Goal: Task Accomplishment & Management: Complete application form

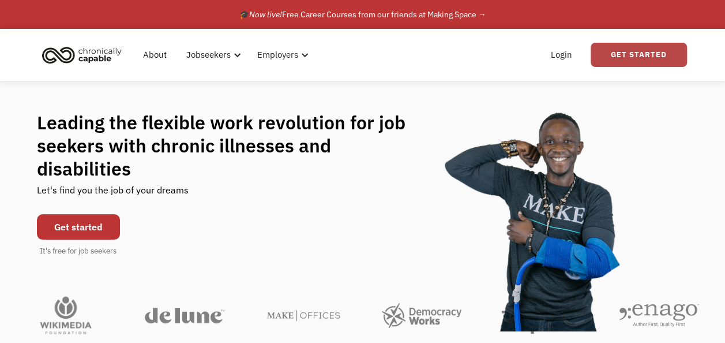
click at [633, 62] on link "Get Started" at bounding box center [639, 55] width 96 height 24
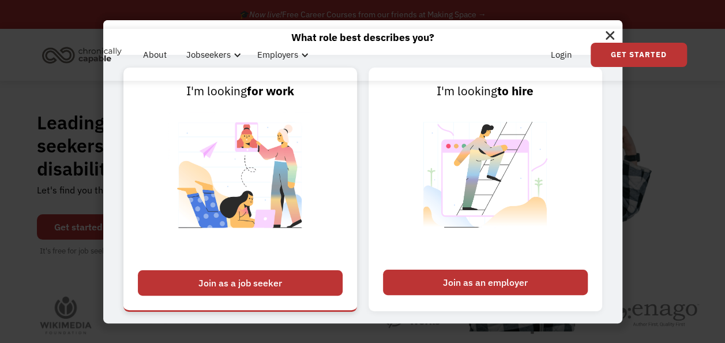
click at [305, 273] on div "Join as a job seeker" at bounding box center [240, 282] width 205 height 25
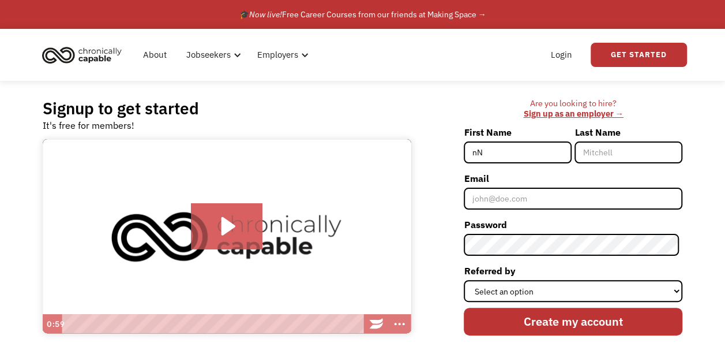
type input "n"
type input "[PERSON_NAME]"
click at [607, 157] on input "Last Name" at bounding box center [629, 152] width 108 height 22
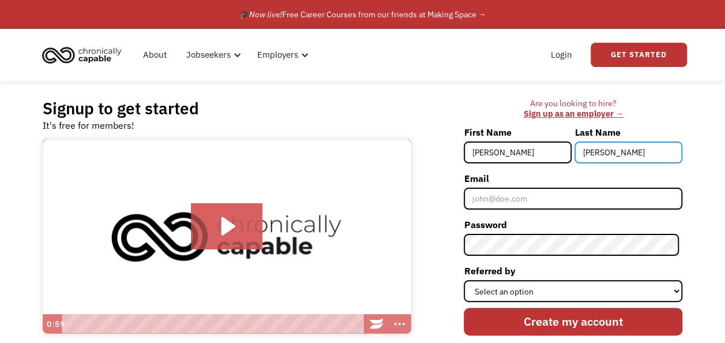
type input "Chiarenza"
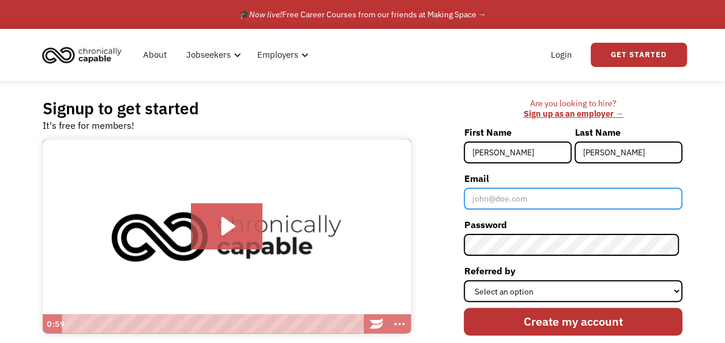
click at [526, 192] on input "Email" at bounding box center [573, 198] width 219 height 22
type input "talichiarenza@gmail.com"
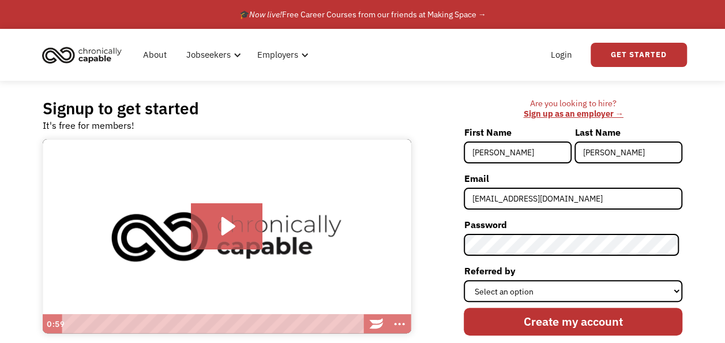
click at [411, 249] on img at bounding box center [227, 236] width 369 height 195
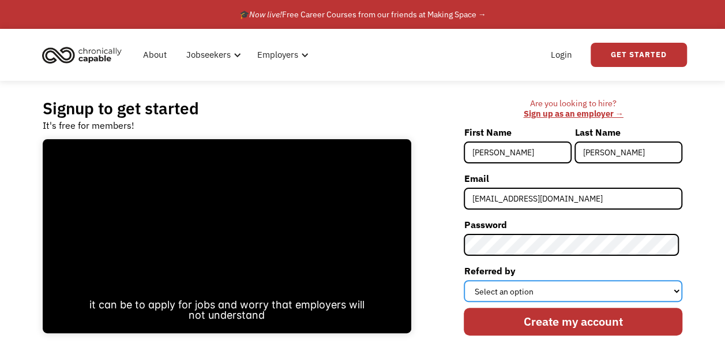
click at [575, 289] on select "Select an option Instagram Facebook Twitter Search Engine News Article Word of …" at bounding box center [573, 291] width 219 height 22
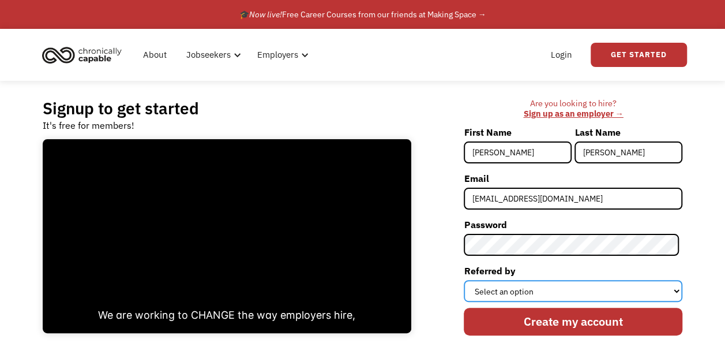
select select "Word of Mouth"
click at [467, 280] on select "Select an option Instagram Facebook Twitter Search Engine News Article Word of …" at bounding box center [573, 291] width 219 height 22
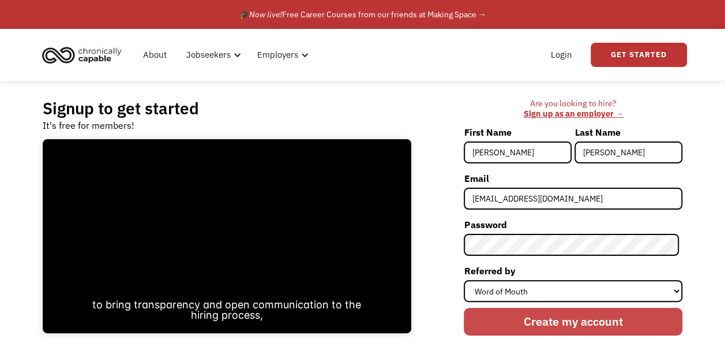
click at [545, 317] on input "Create my account" at bounding box center [573, 321] width 219 height 28
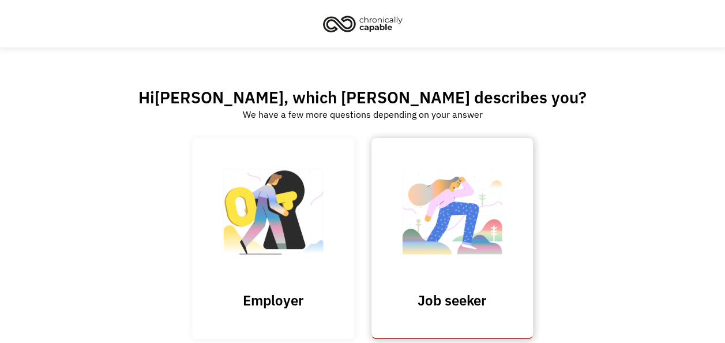
click at [468, 219] on img at bounding box center [452, 217] width 115 height 112
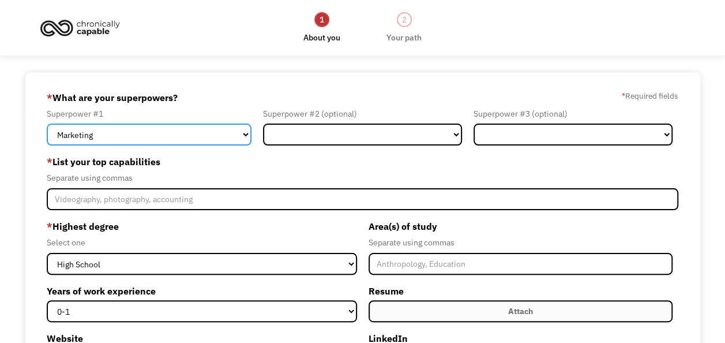
click at [216, 136] on select "Marketing Human Resources Finance Technology Operations Sales Industrial & Manu…" at bounding box center [149, 134] width 205 height 22
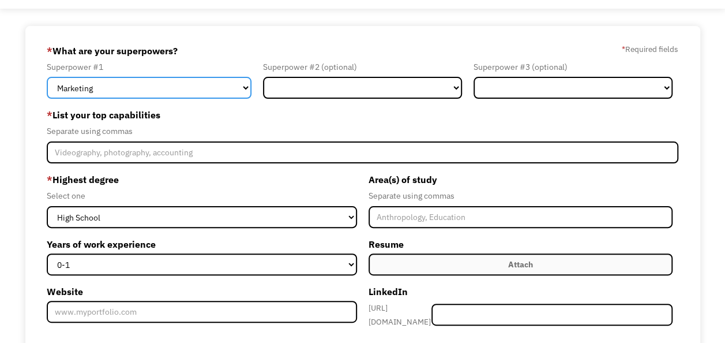
scroll to position [61, 0]
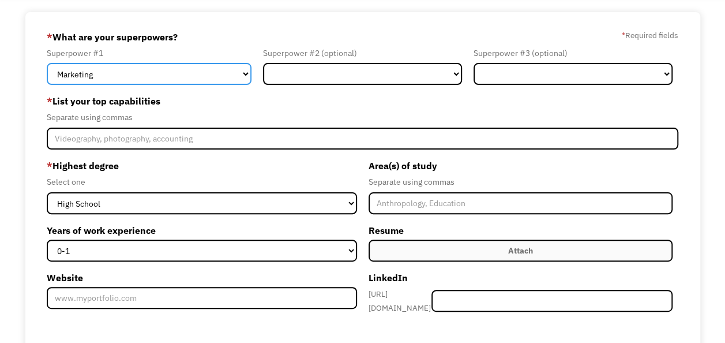
click at [205, 76] on select "Marketing Human Resources Finance Technology Operations Sales Industrial & Manu…" at bounding box center [149, 74] width 205 height 22
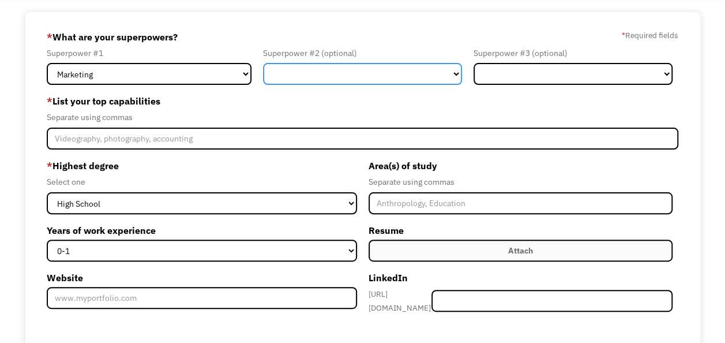
click at [325, 70] on select "Marketing Human Resources Finance Technology Operations Sales Industrial & Manu…" at bounding box center [362, 74] width 199 height 22
select select "Customer Service"
click at [263, 63] on select "Marketing Human Resources Finance Technology Operations Sales Industrial & Manu…" at bounding box center [362, 74] width 199 height 22
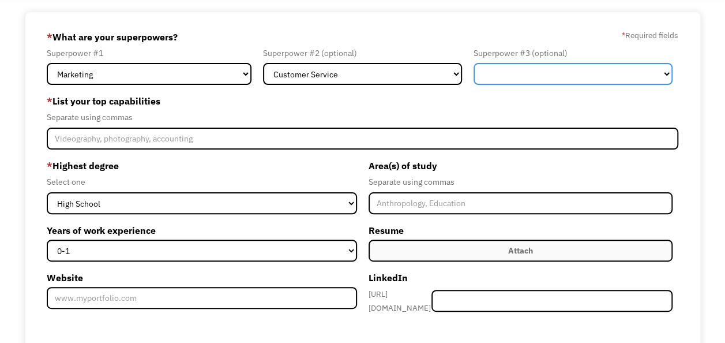
click at [555, 77] on select "Marketing Human Resources Finance Technology Operations Sales Industrial & Manu…" at bounding box center [573, 74] width 199 height 22
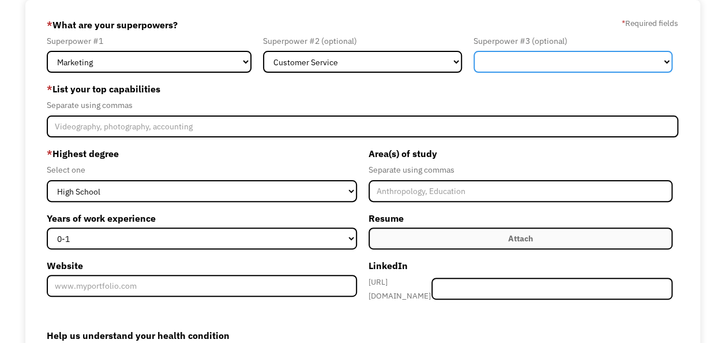
scroll to position [66, 0]
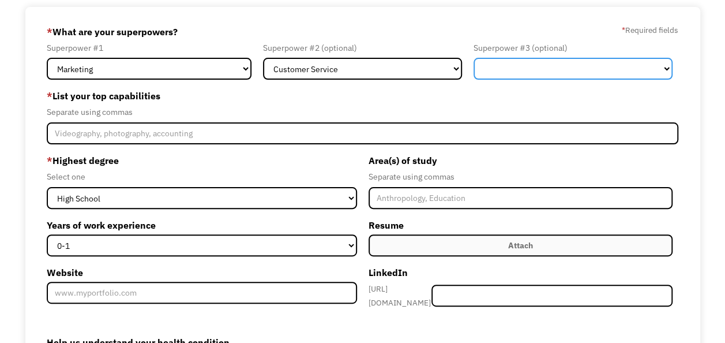
click at [666, 63] on select "Marketing Human Resources Finance Technology Operations Sales Industrial & Manu…" at bounding box center [573, 69] width 199 height 22
select select "Communications & Public Relations"
click at [474, 58] on select "Marketing Human Resources Finance Technology Operations Sales Industrial & Manu…" at bounding box center [573, 69] width 199 height 22
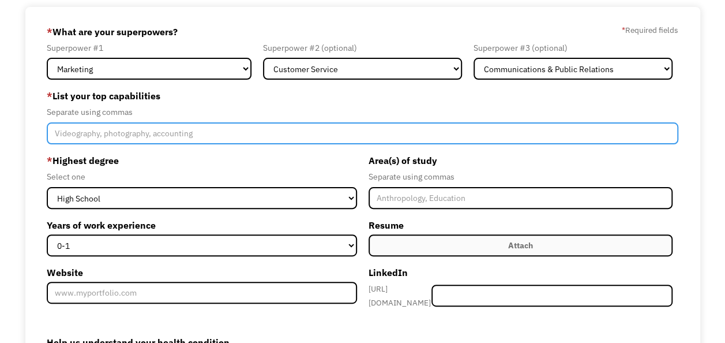
click at [232, 128] on input "Member-Create-Step1" at bounding box center [363, 133] width 632 height 22
type input "Photography, social media, communication, typing, dog training"
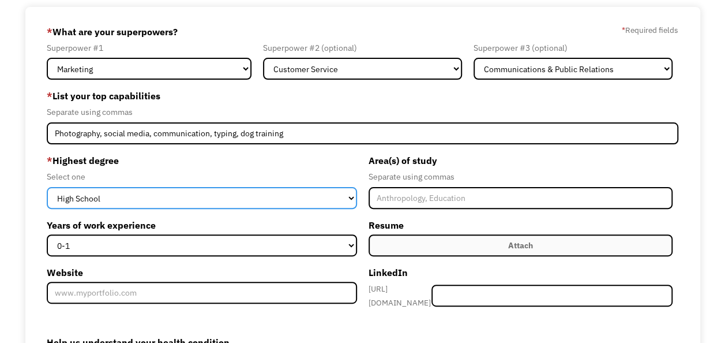
click at [189, 196] on select "High School Associates Bachelors Master's PhD" at bounding box center [202, 198] width 310 height 22
click at [47, 187] on select "High School Associates Bachelors Master's PhD" at bounding box center [202, 198] width 310 height 22
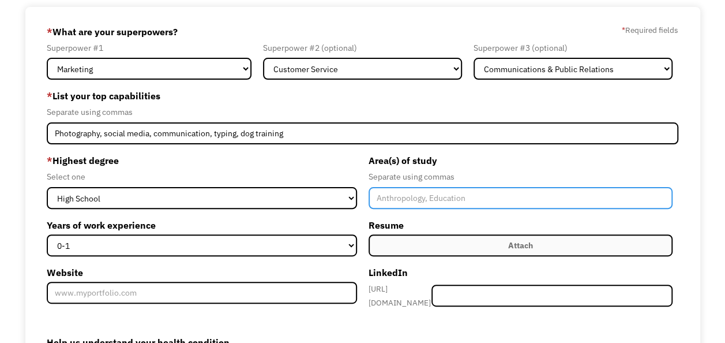
click at [404, 192] on input "Member-Create-Step1" at bounding box center [521, 198] width 304 height 22
type input "Criminal Justice"
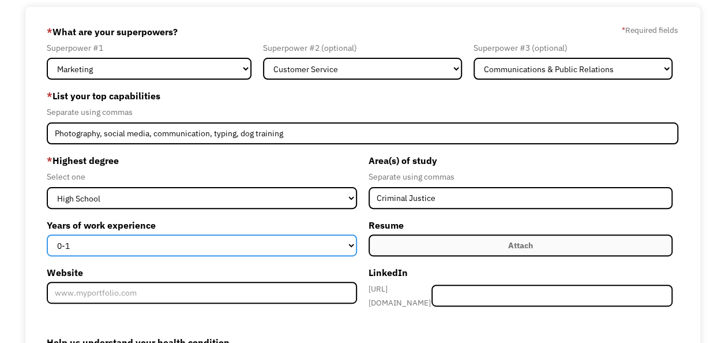
click at [242, 235] on select "0-1 2-4 5-10 11-15 15+" at bounding box center [202, 245] width 310 height 22
select select "2-4"
click at [47, 234] on select "0-1 2-4 5-10 11-15 15+" at bounding box center [202, 245] width 310 height 22
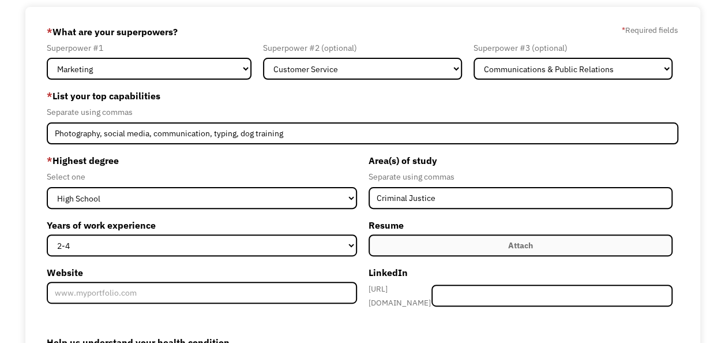
click at [388, 247] on label "Attach" at bounding box center [521, 245] width 304 height 22
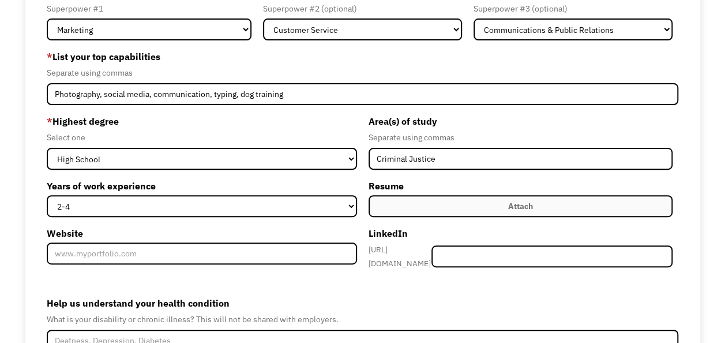
scroll to position [107, 0]
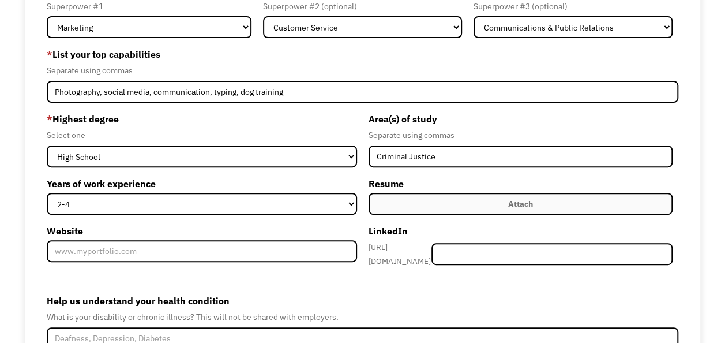
click at [495, 196] on label "Attach" at bounding box center [521, 204] width 304 height 22
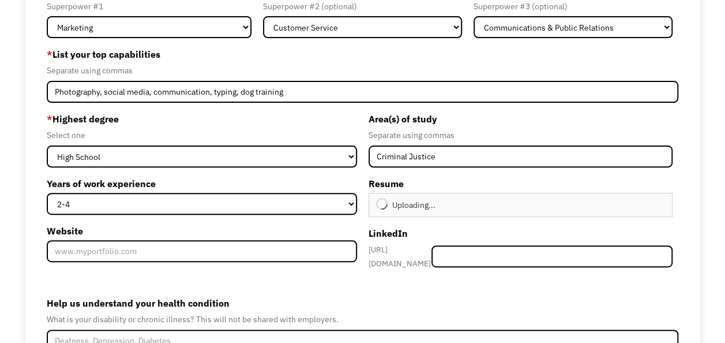
type input "Continue"
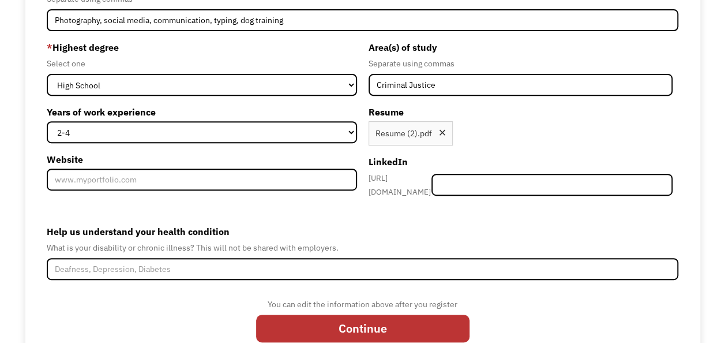
scroll to position [182, 0]
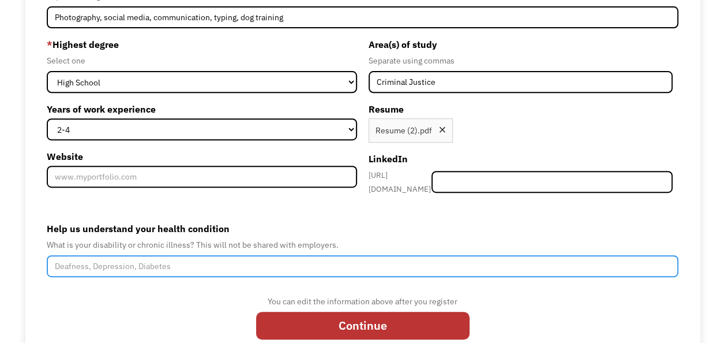
click at [166, 256] on input "Help us understand your health condition" at bounding box center [363, 266] width 632 height 22
type input "e"
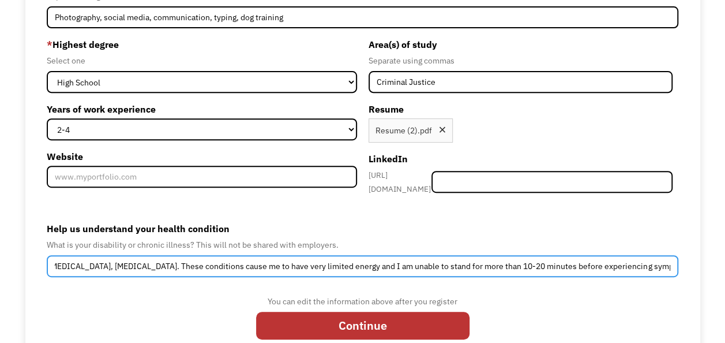
scroll to position [0, 316]
type input "Ehlers Danlos Syndrome, Postural Orthostatic Tachycardia Syndrome, Chronic Fati…"
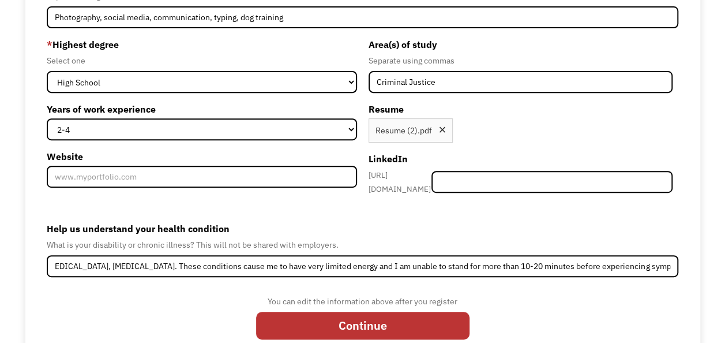
click at [575, 296] on div "You can edit the information above after you register Continue" at bounding box center [363, 320] width 632 height 52
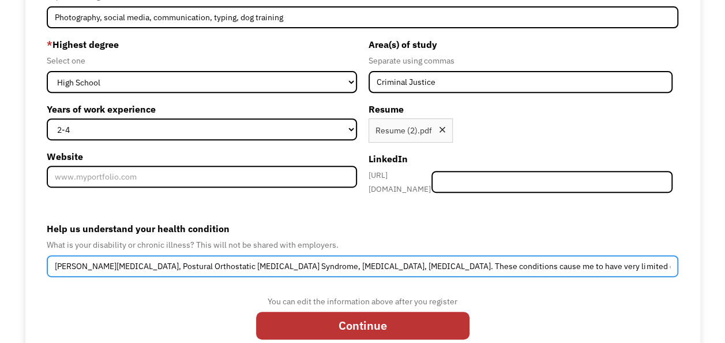
click at [584, 269] on input "Ehlers Danlos Syndrome, Postural Orthostatic Tachycardia Syndrome, Chronic Fati…" at bounding box center [363, 266] width 632 height 22
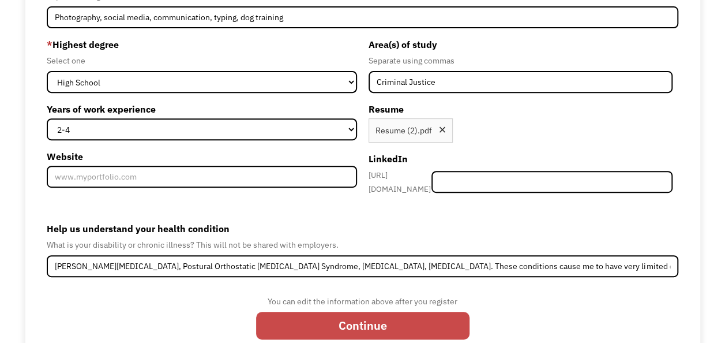
click at [311, 314] on input "Continue" at bounding box center [362, 325] width 213 height 28
type input "Please wait..."
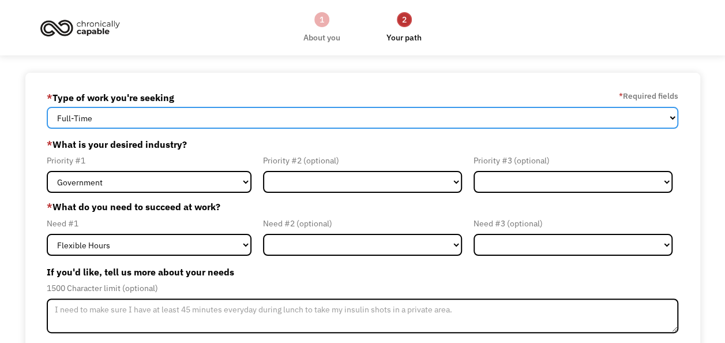
click at [373, 115] on select "Full-Time Part-Time Both Full-Time and Part-Time" at bounding box center [363, 118] width 632 height 22
select select "Both Full-Time and Part-Time"
click at [47, 107] on select "Full-Time Part-Time Both Full-Time and Part-Time" at bounding box center [363, 118] width 632 height 22
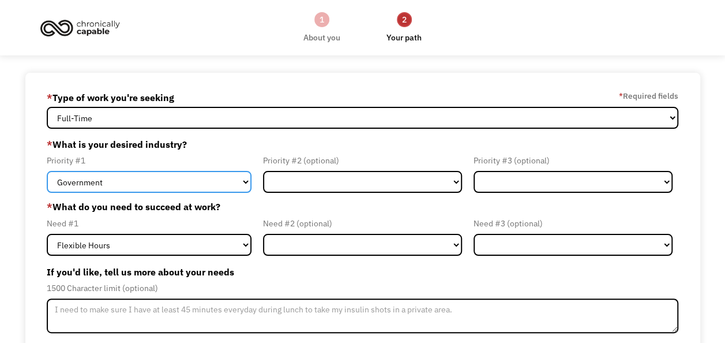
click at [204, 175] on select "Government Finance & Insurance Health & Social Care Tech & Engineering Creative…" at bounding box center [149, 182] width 205 height 22
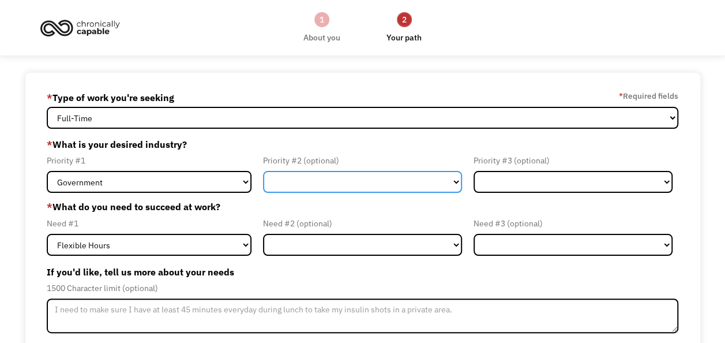
click at [295, 172] on select "Government Finance & Insurance Health & Social Care Tech & Engineering Creative…" at bounding box center [362, 182] width 199 height 22
select select "Creative & Design"
click at [263, 171] on select "Government Finance & Insurance Health & Social Care Tech & Engineering Creative…" at bounding box center [362, 182] width 199 height 22
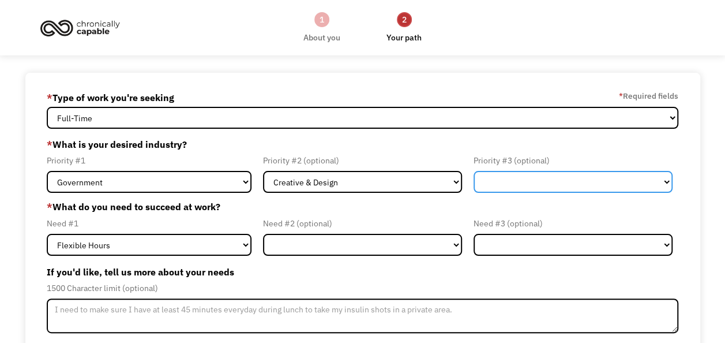
click at [542, 187] on select "Government Finance & Insurance Health & Social Care Tech & Engineering Creative…" at bounding box center [573, 182] width 199 height 22
select select "Administrative"
click at [474, 171] on select "Government Finance & Insurance Health & Social Care Tech & Engineering Creative…" at bounding box center [573, 182] width 199 height 22
click at [475, 177] on select "Government Finance & Insurance Health & Social Care Tech & Engineering Creative…" at bounding box center [573, 182] width 199 height 22
click at [474, 176] on select "Government Finance & Insurance Health & Social Care Tech & Engineering Creative…" at bounding box center [573, 182] width 199 height 22
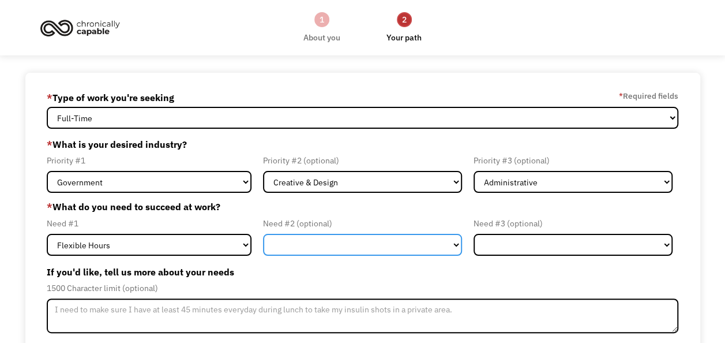
click at [311, 242] on select "Flexible Hours Remote Work Service Animal On-site Accommodations Visual Support…" at bounding box center [362, 245] width 199 height 22
select select "Service Animal"
click at [263, 234] on select "Flexible Hours Remote Work Service Animal On-site Accommodations Visual Support…" at bounding box center [362, 245] width 199 height 22
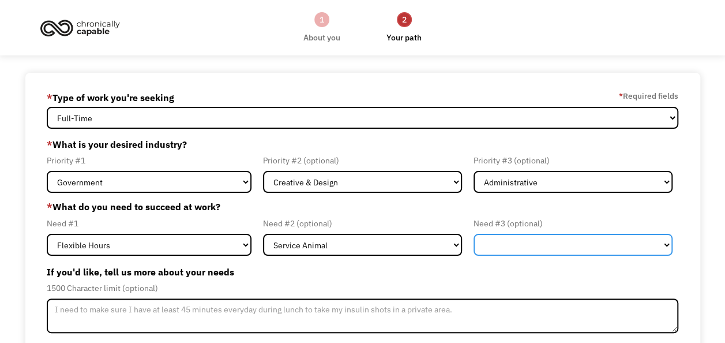
click at [547, 245] on select "Flexible Hours Remote Work Service Animal On-site Accommodations Visual Support…" at bounding box center [573, 245] width 199 height 22
select select "Remote Work"
click at [474, 234] on select "Flexible Hours Remote Work Service Animal On-site Accommodations Visual Support…" at bounding box center [573, 245] width 199 height 22
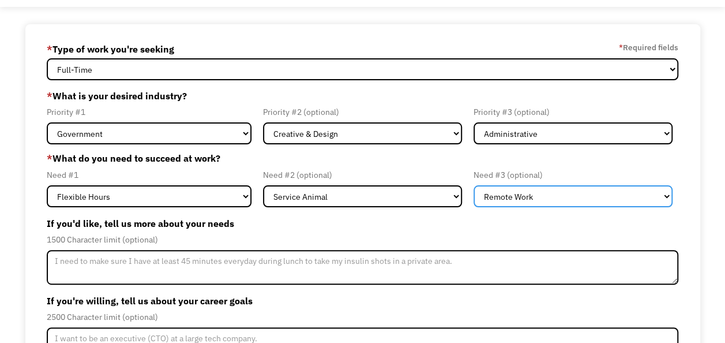
scroll to position [53, 0]
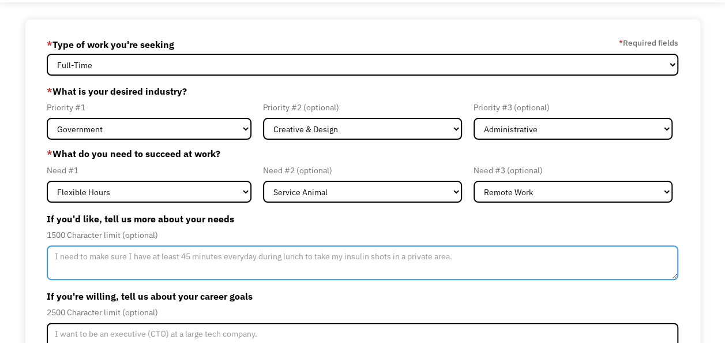
click at [253, 262] on textarea "Member-Update-Form-Step2" at bounding box center [363, 262] width 632 height 35
type textarea "i"
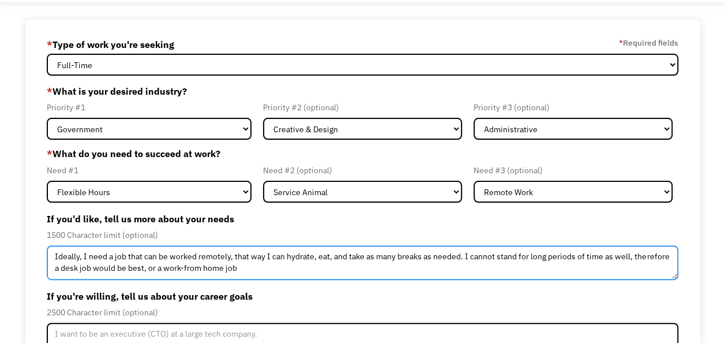
click at [221, 269] on textarea "Ideally, I need a job that can be worked remotely, that way I can hydrate, eat,…" at bounding box center [363, 262] width 632 height 35
click at [294, 266] on textarea "Ideally, I need a job that can be worked remotely, that way I can hydrate, eat,…" at bounding box center [363, 262] width 632 height 35
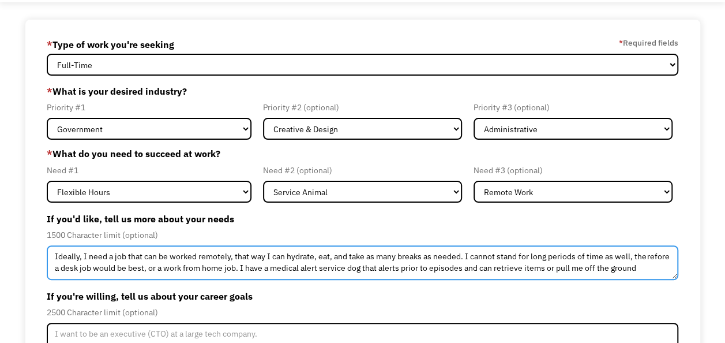
scroll to position [6, 0]
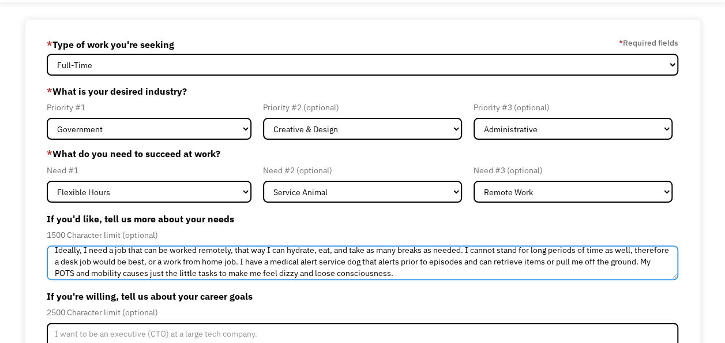
click at [463, 273] on textarea "Ideally, I need a job that can be worked remotely, that way I can hydrate, eat,…" at bounding box center [363, 262] width 632 height 35
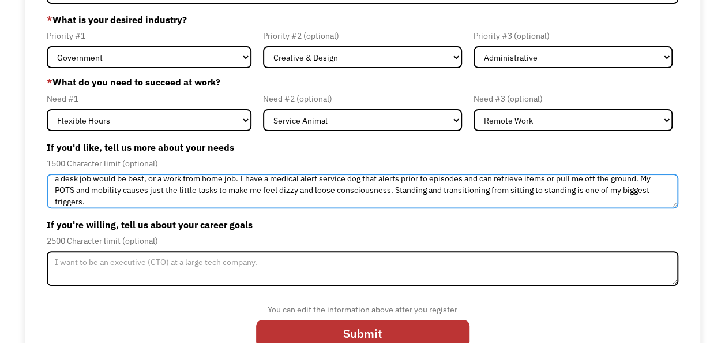
scroll to position [126, 0]
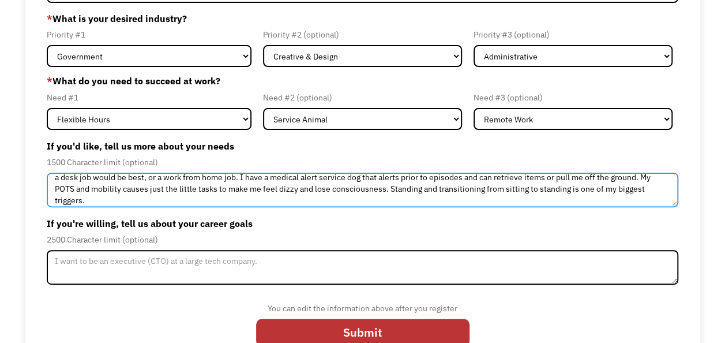
type textarea "Ideally, I need a job that can be worked remotely, that way I can hydrate, eat,…"
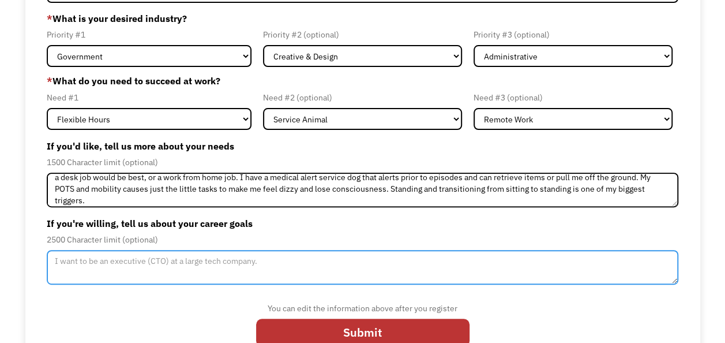
click at [257, 265] on textarea "Member-Update-Form-Step2" at bounding box center [363, 267] width 632 height 35
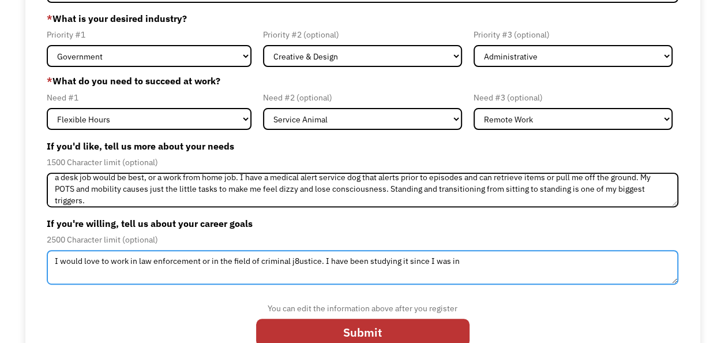
click at [295, 255] on textarea "I would love to work in law enforcement or in the field of criminal j8ustice. I…" at bounding box center [363, 267] width 632 height 35
click at [487, 254] on textarea "I would love to work in law enforcement or in the field of criminal justice. I …" at bounding box center [363, 267] width 632 height 35
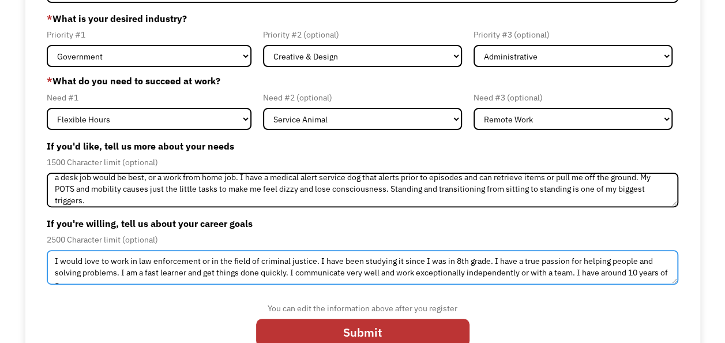
scroll to position [6, 0]
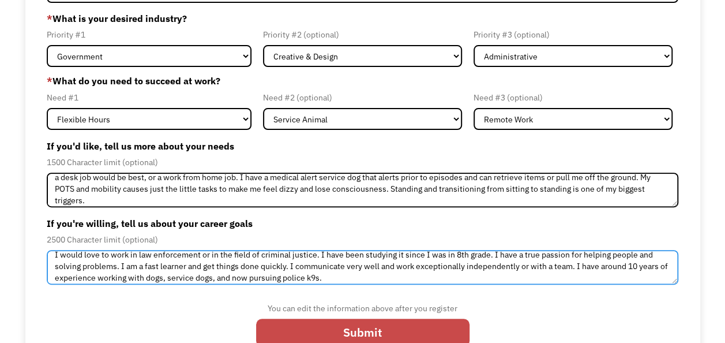
type textarea "I would love to work in law enforcement or in the field of criminal justice. I …"
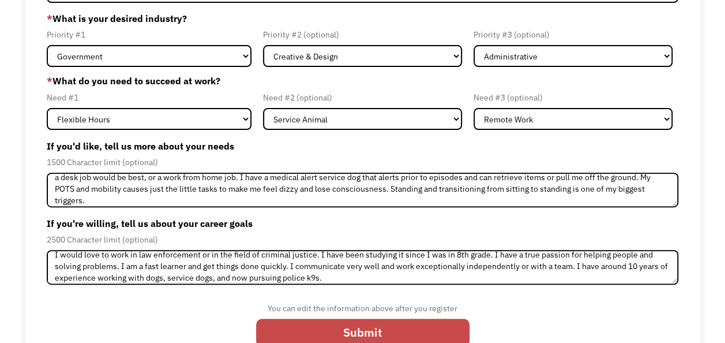
click at [415, 326] on input "Submit" at bounding box center [362, 332] width 213 height 28
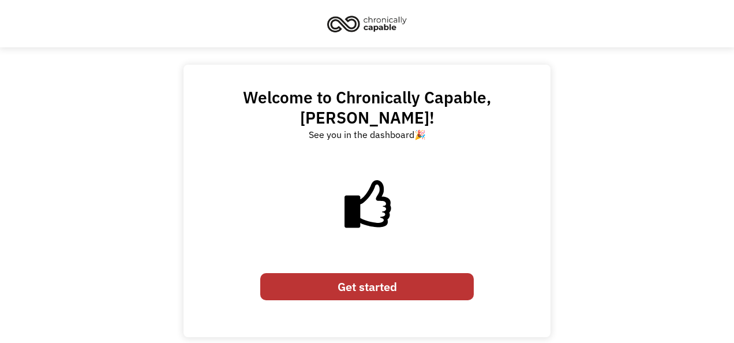
click at [381, 273] on link "Get started" at bounding box center [366, 287] width 213 height 28
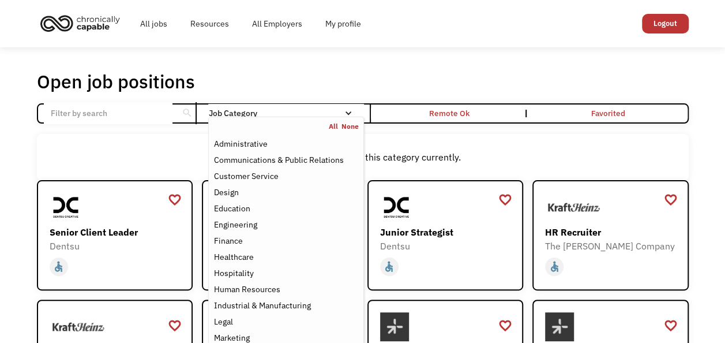
click at [267, 110] on div "Job Category" at bounding box center [285, 113] width 155 height 8
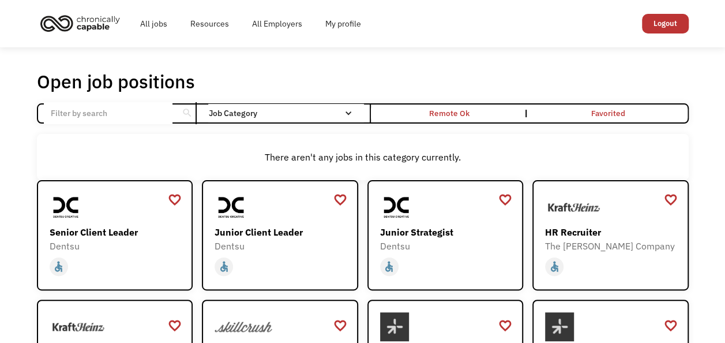
click at [267, 110] on div "Job Category" at bounding box center [285, 113] width 155 height 8
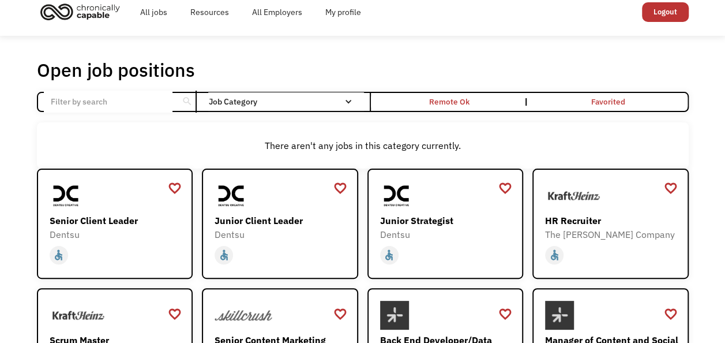
scroll to position [10, 0]
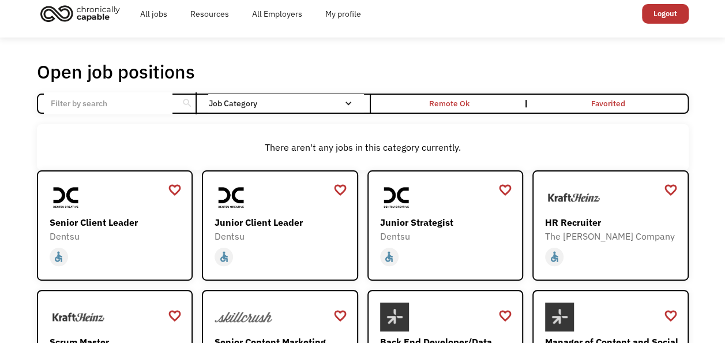
click at [119, 95] on input "Email Form" at bounding box center [108, 103] width 129 height 22
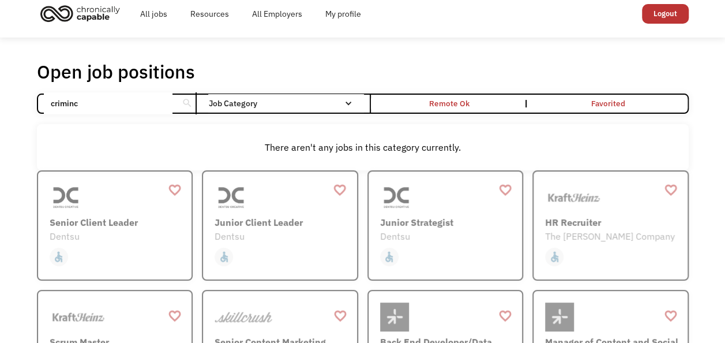
scroll to position [8, 0]
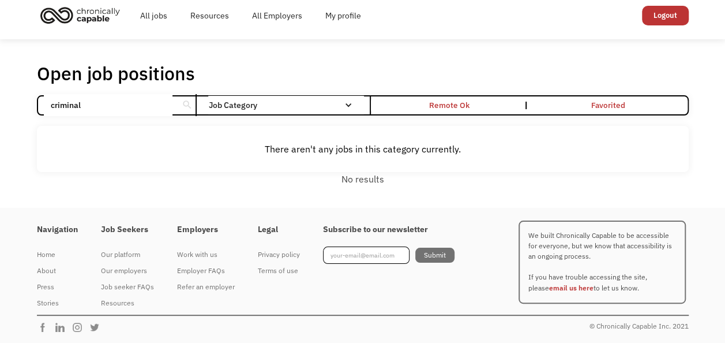
click input "Email Form" at bounding box center [0, 0] width 0 height 0
type input "c"
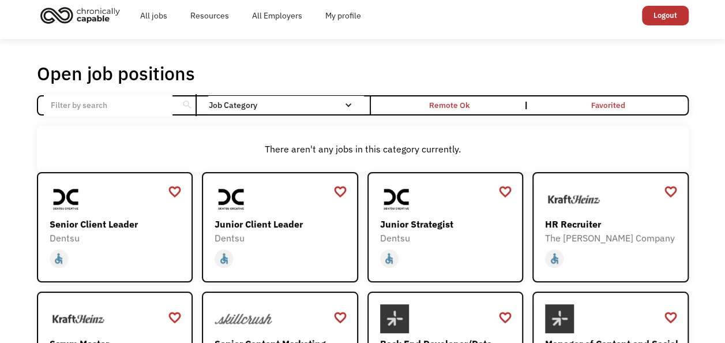
scroll to position [10, 0]
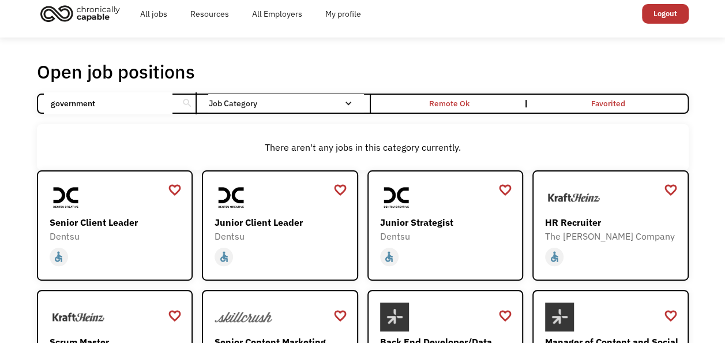
type input "government"
click input "Email Form" at bounding box center [0, 0] width 0 height 0
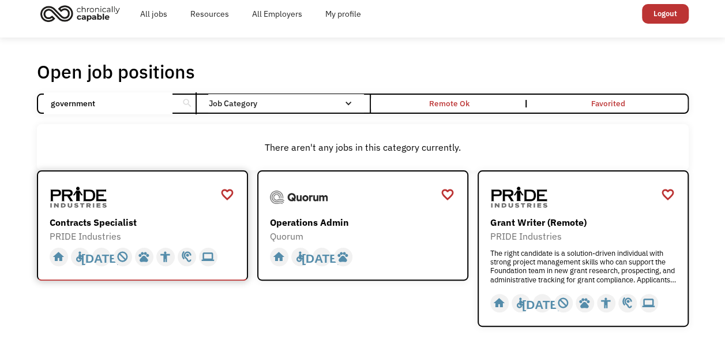
click at [192, 213] on div "Contracts Specialist PRIDE Industries https://jobs.localjobnetwork.com/j/648009…" at bounding box center [144, 213] width 189 height 60
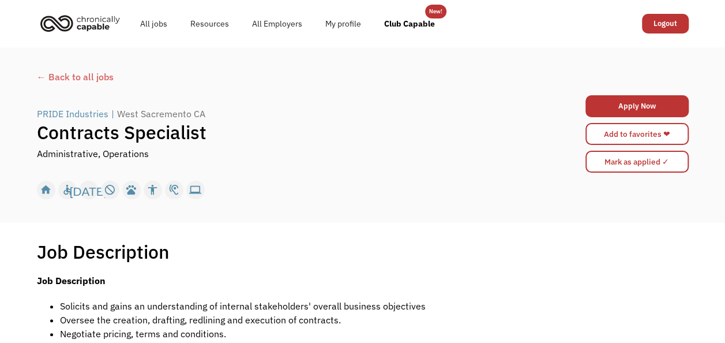
click at [52, 74] on div "← Back to all jobs" at bounding box center [363, 77] width 652 height 14
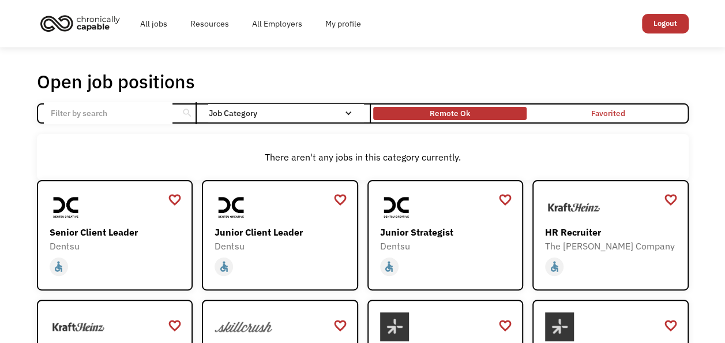
click at [406, 115] on div "Remote Ok" at bounding box center [449, 114] width 153 height 8
